Goal: Find specific page/section: Find specific page/section

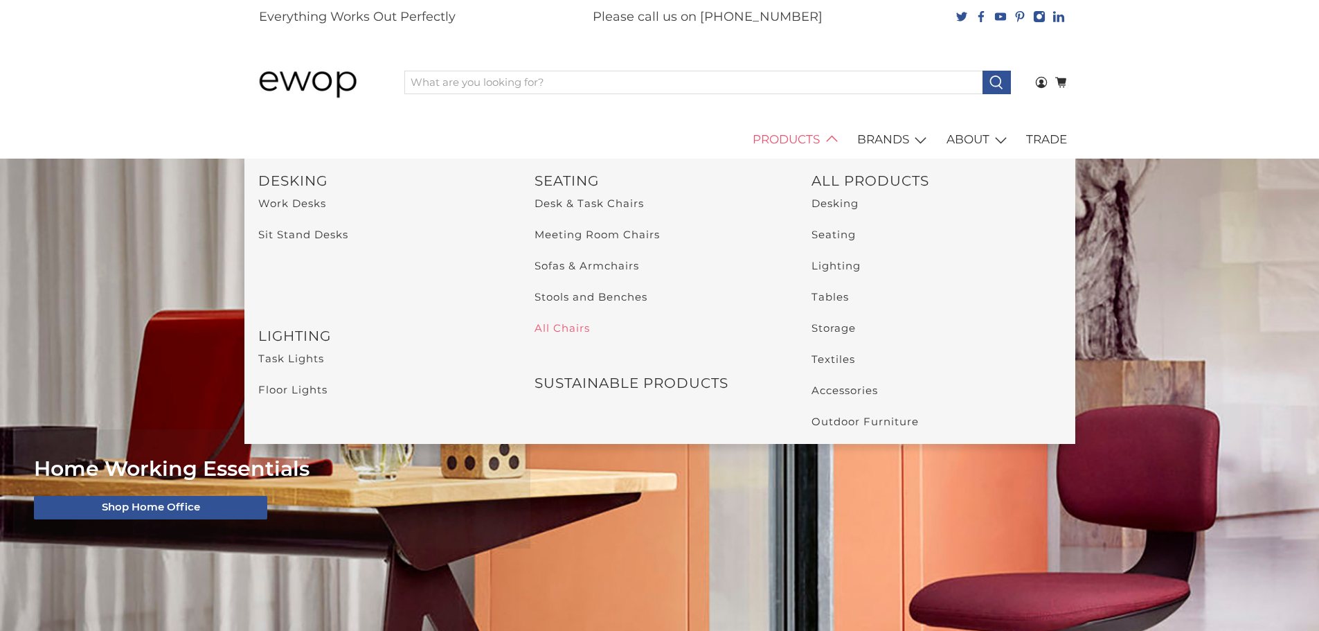
click at [563, 326] on link "All Chairs" at bounding box center [562, 327] width 55 height 13
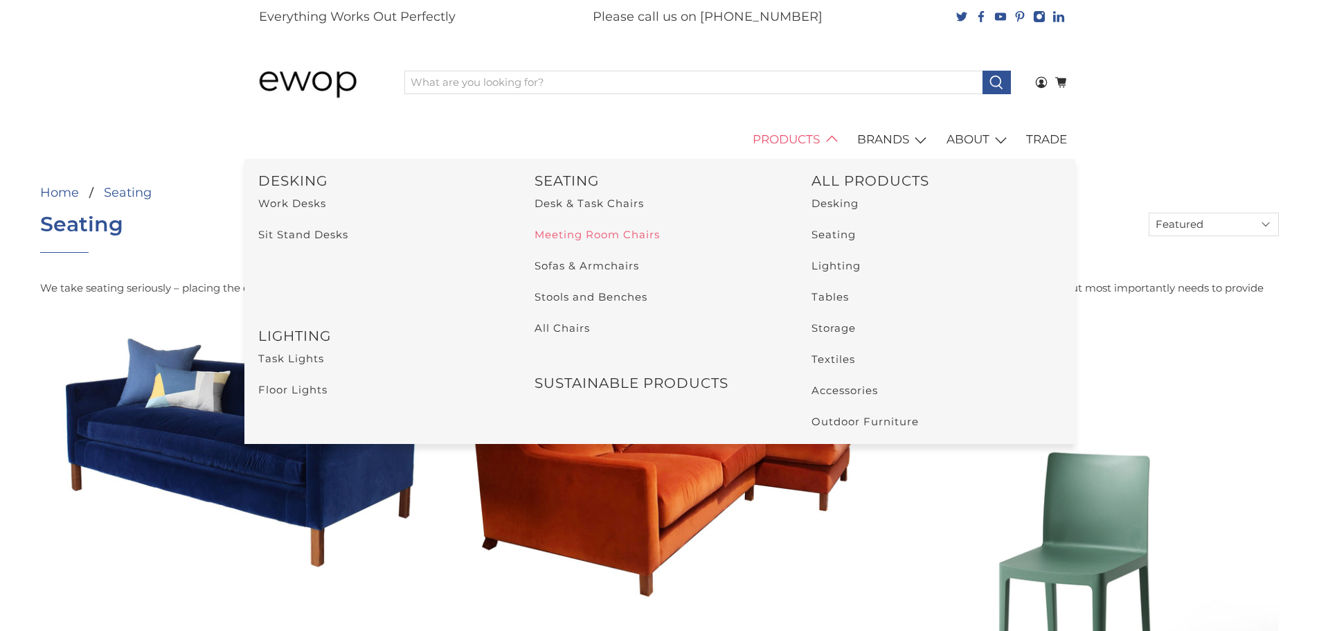
click at [615, 237] on link "Meeting Room Chairs" at bounding box center [597, 234] width 125 height 13
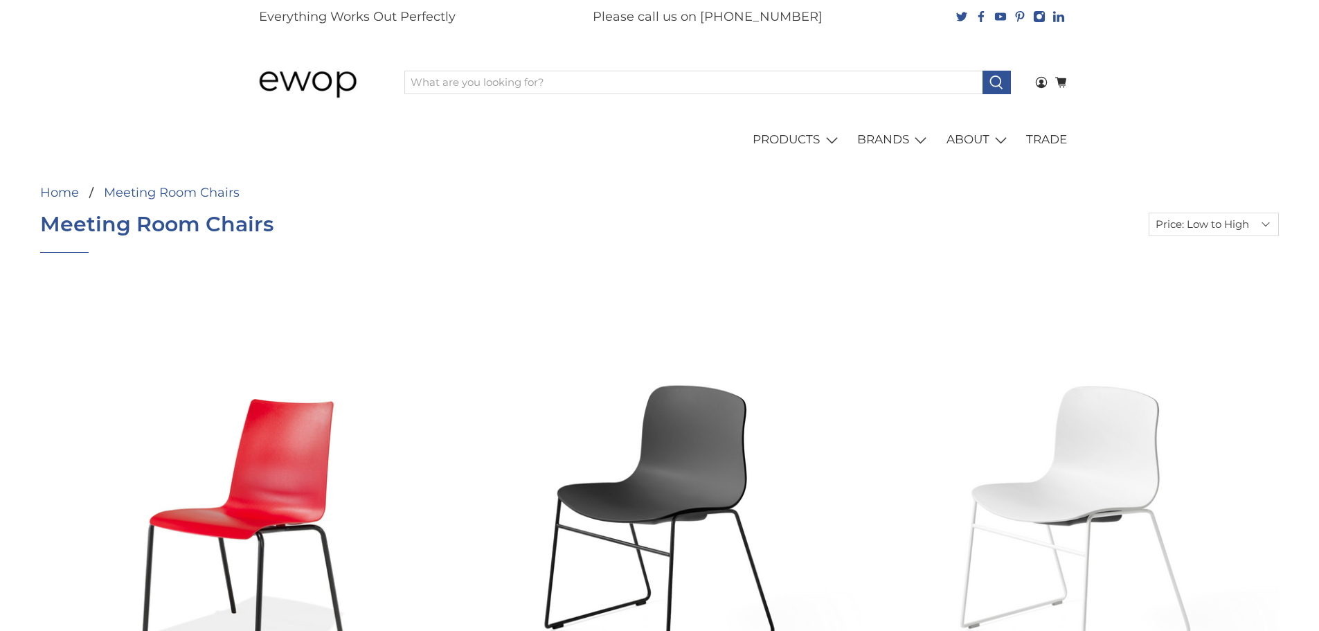
select select "price-ascending"
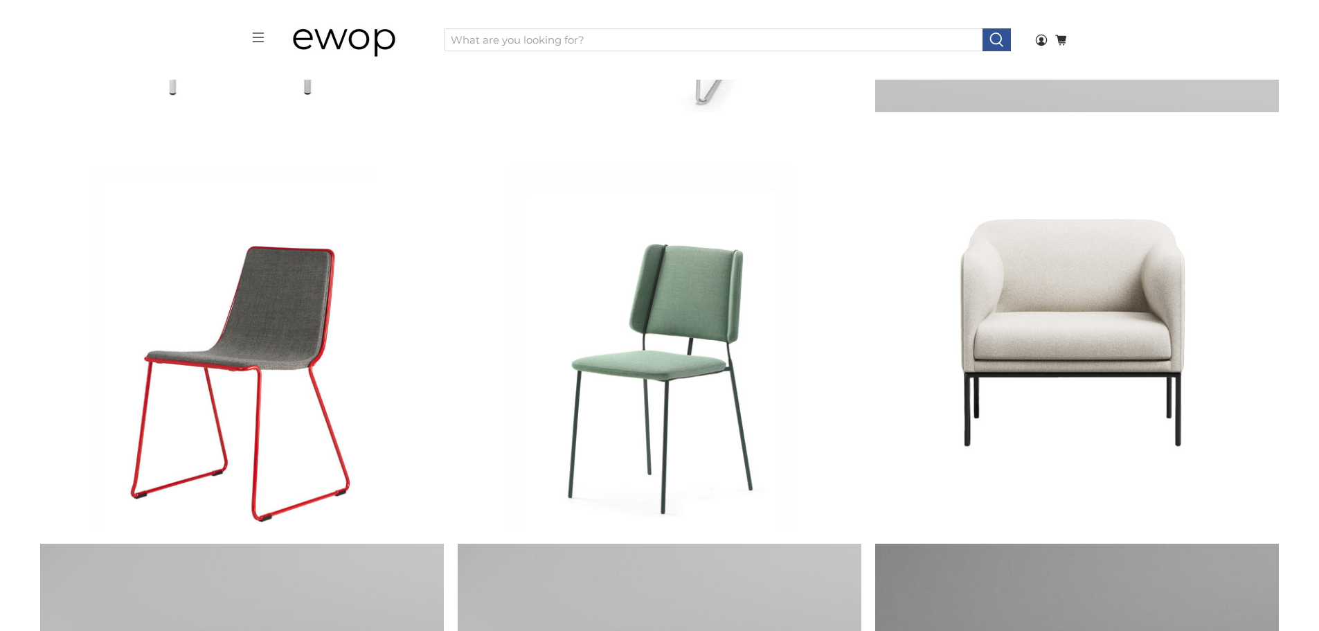
scroll to position [2821, 0]
